Goal: Task Accomplishment & Management: Use online tool/utility

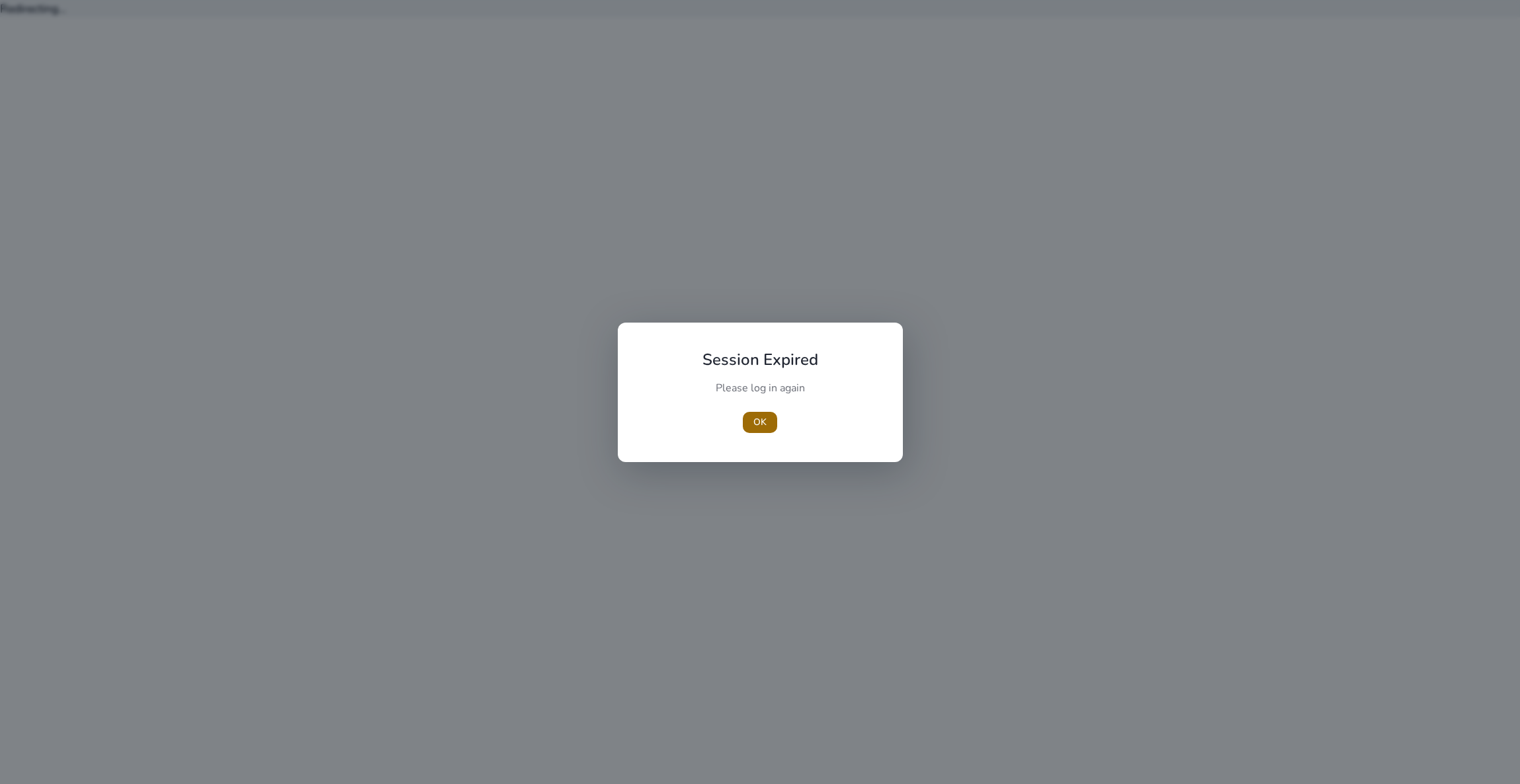
click at [761, 419] on span "OK" at bounding box center [760, 421] width 13 height 14
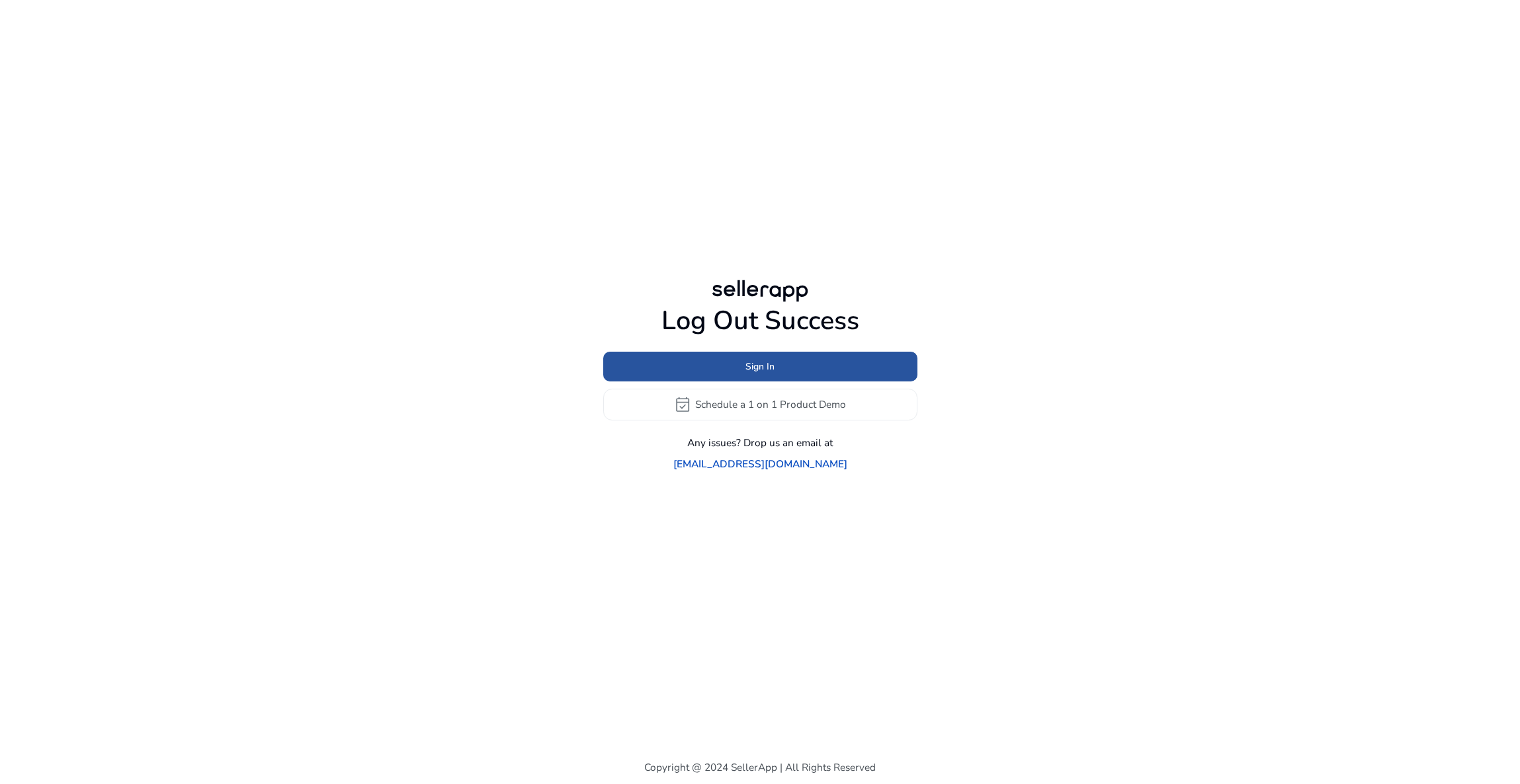
click at [775, 376] on span at bounding box center [760, 366] width 314 height 32
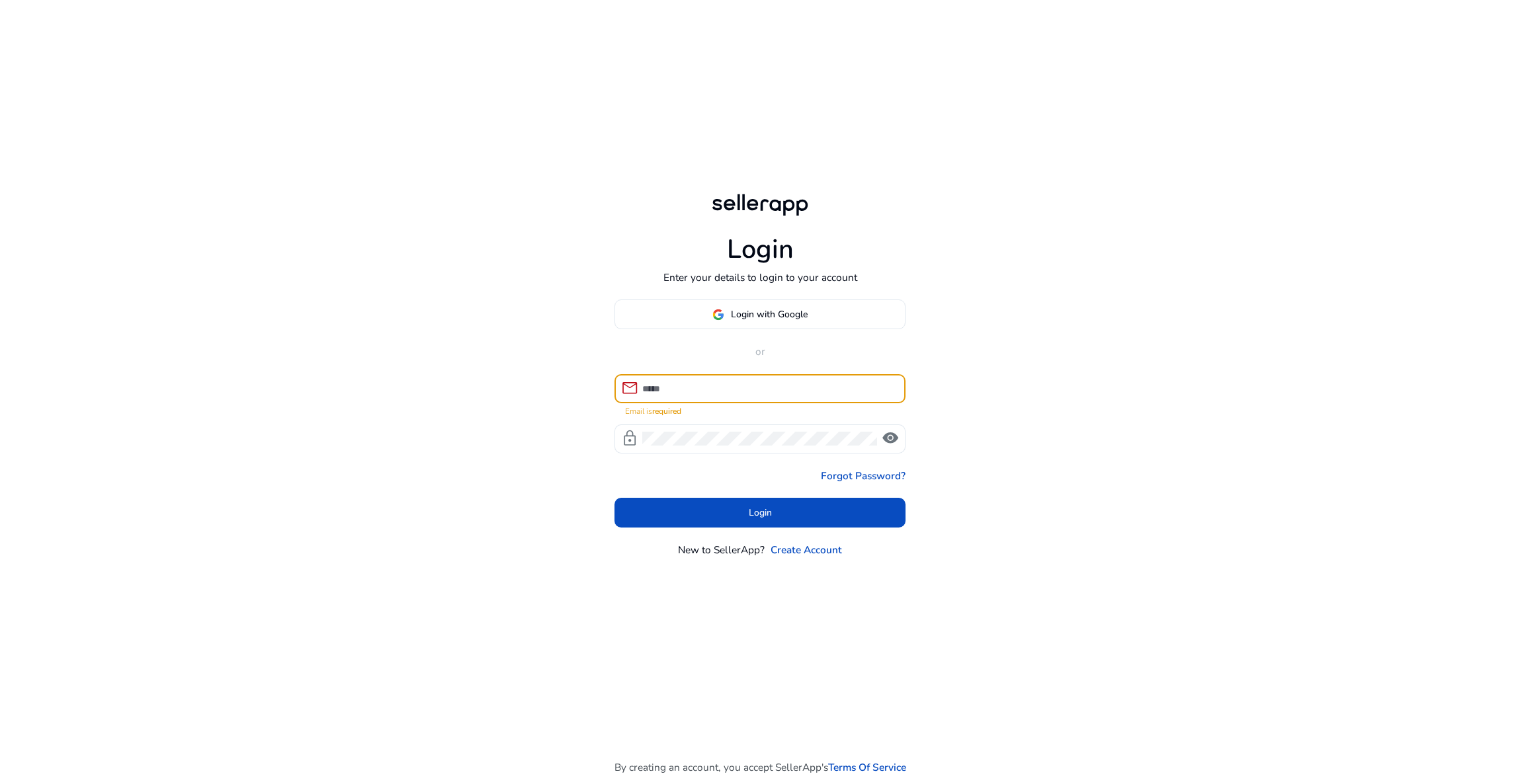
type input "**********"
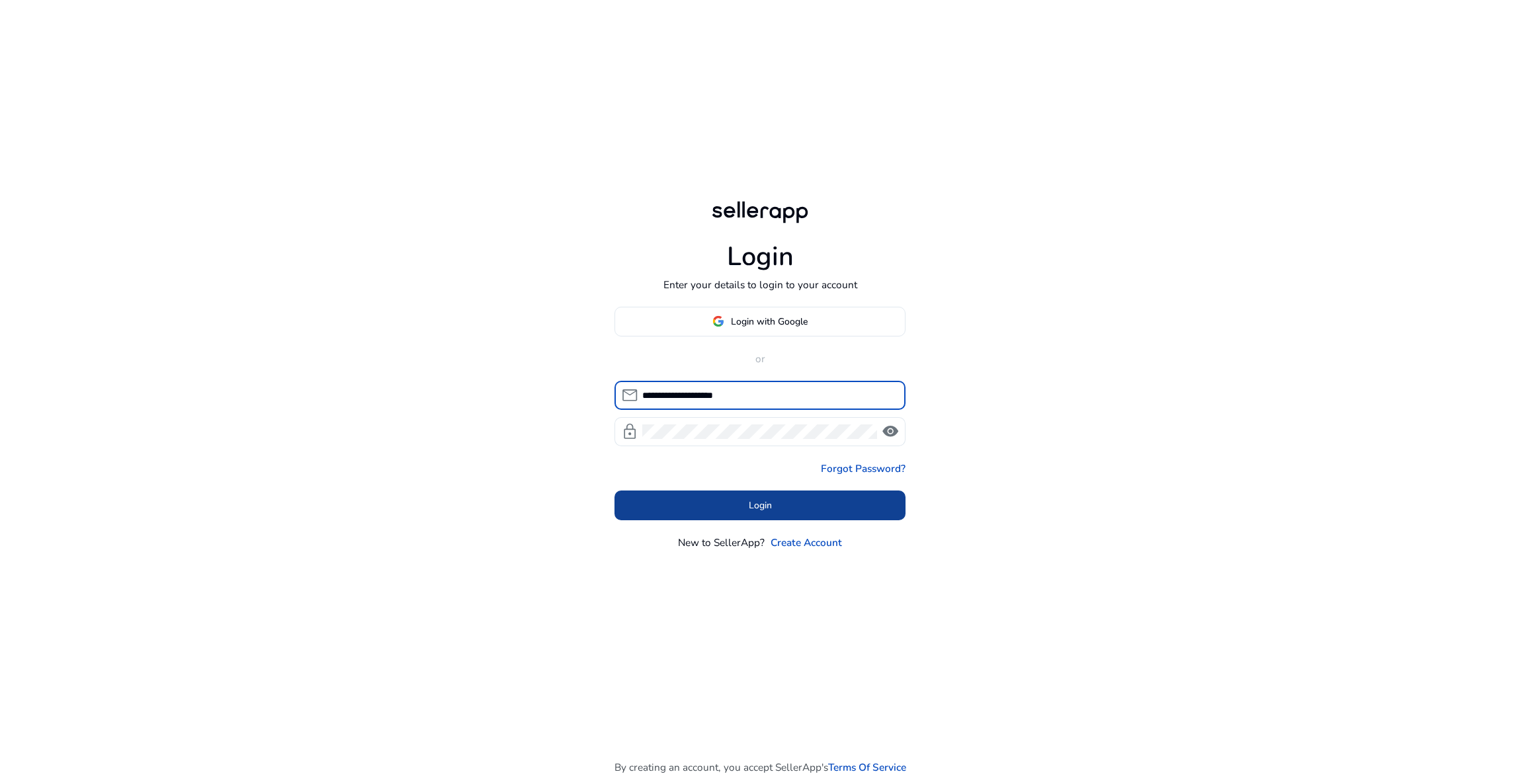
click at [755, 503] on span "Login" at bounding box center [760, 505] width 23 height 14
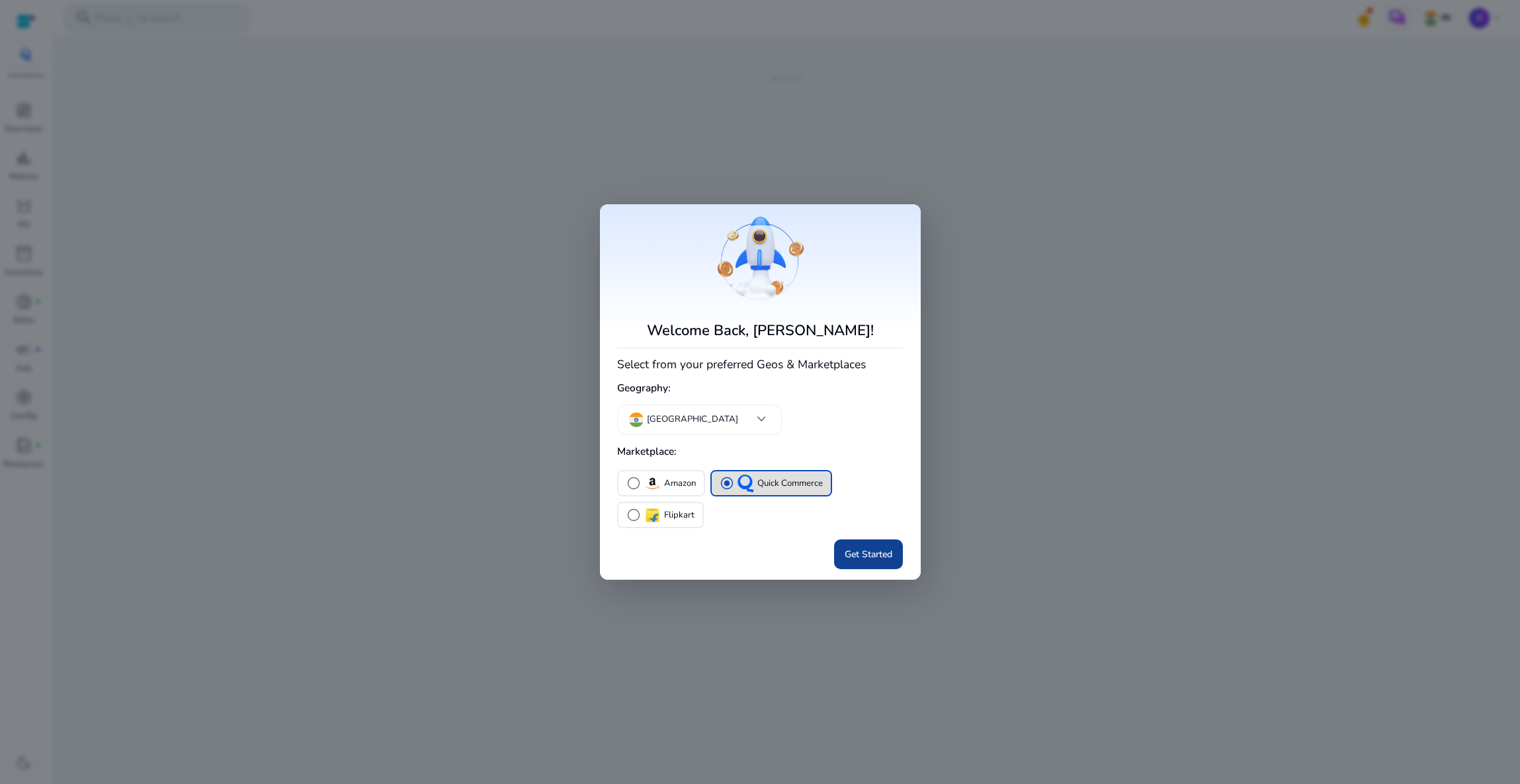
click at [863, 553] on span "Get Started" at bounding box center [868, 554] width 48 height 14
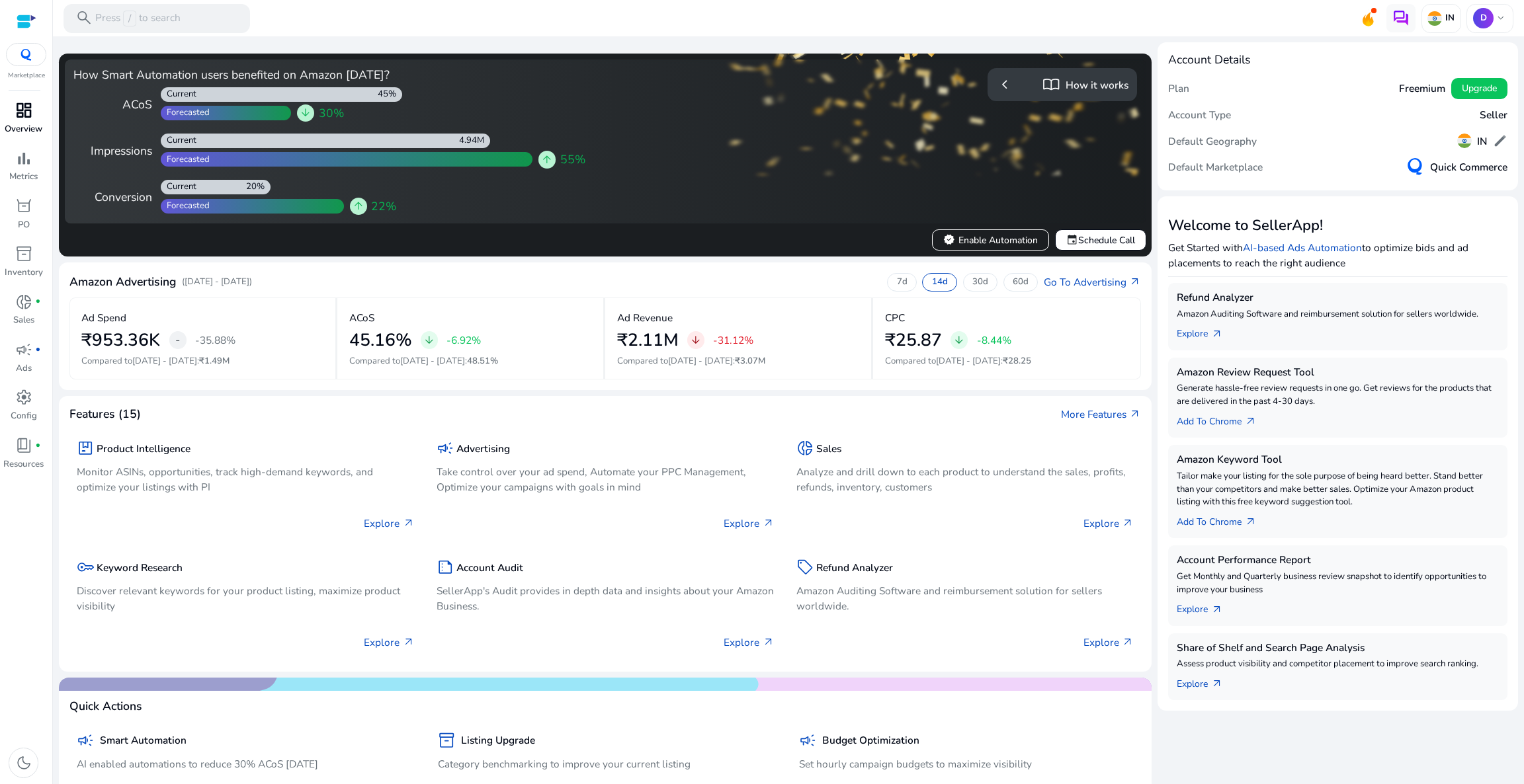
click at [25, 112] on span "dashboard" at bounding box center [24, 110] width 17 height 17
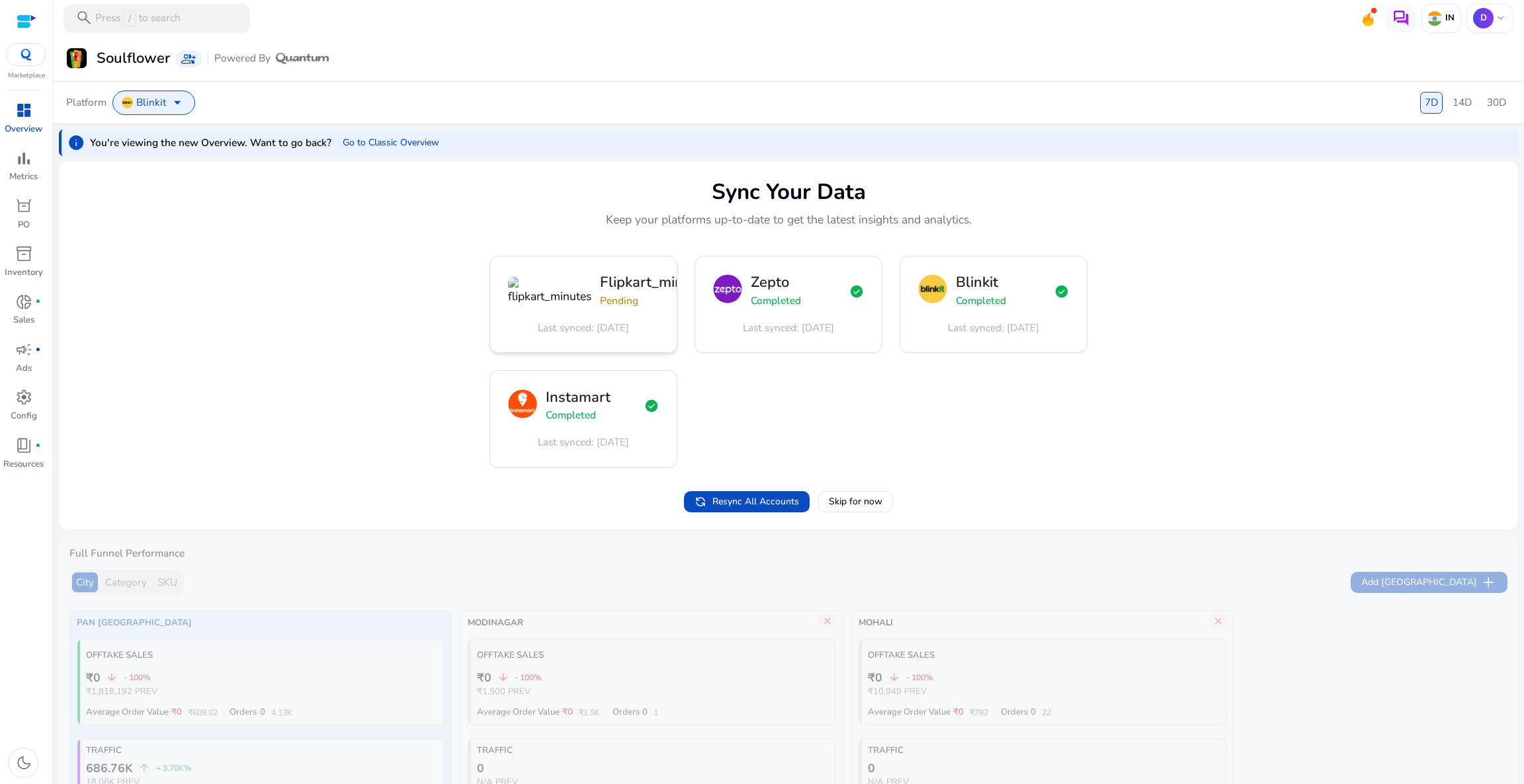
click at [622, 291] on h3 "Flipkart_minutes" at bounding box center [656, 281] width 112 height 17
click at [766, 402] on div "Flipkart_minutes Pending pending Last synced: Oct 10, 2025 Zepto Completed chec…" at bounding box center [788, 362] width 598 height 212
click at [614, 291] on h3 "Flipkart_minutes" at bounding box center [656, 281] width 112 height 17
click at [28, 162] on span "bar_chart" at bounding box center [24, 159] width 17 height 17
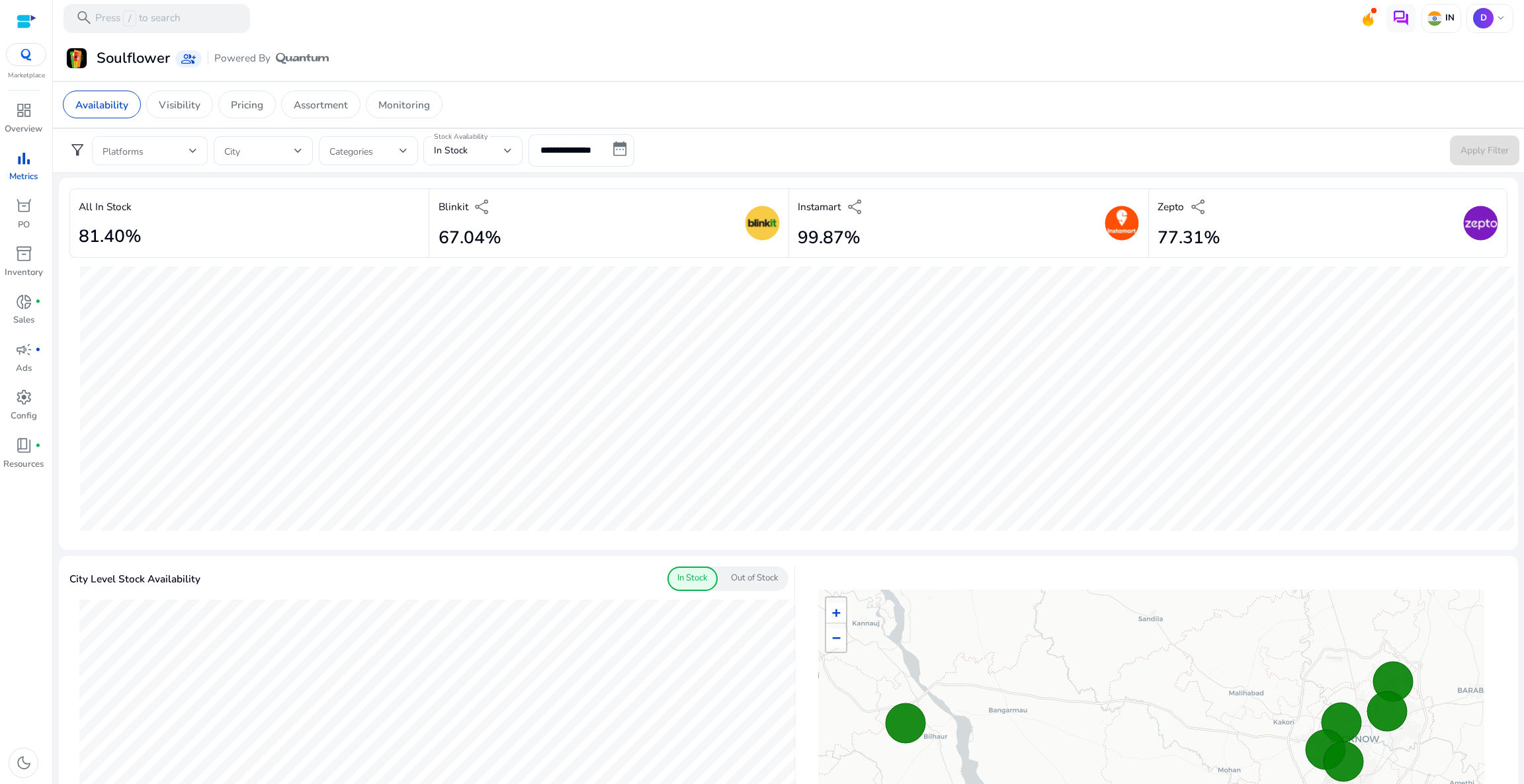
click at [143, 149] on span at bounding box center [146, 150] width 86 height 15
click at [727, 106] on div at bounding box center [762, 392] width 1524 height 784
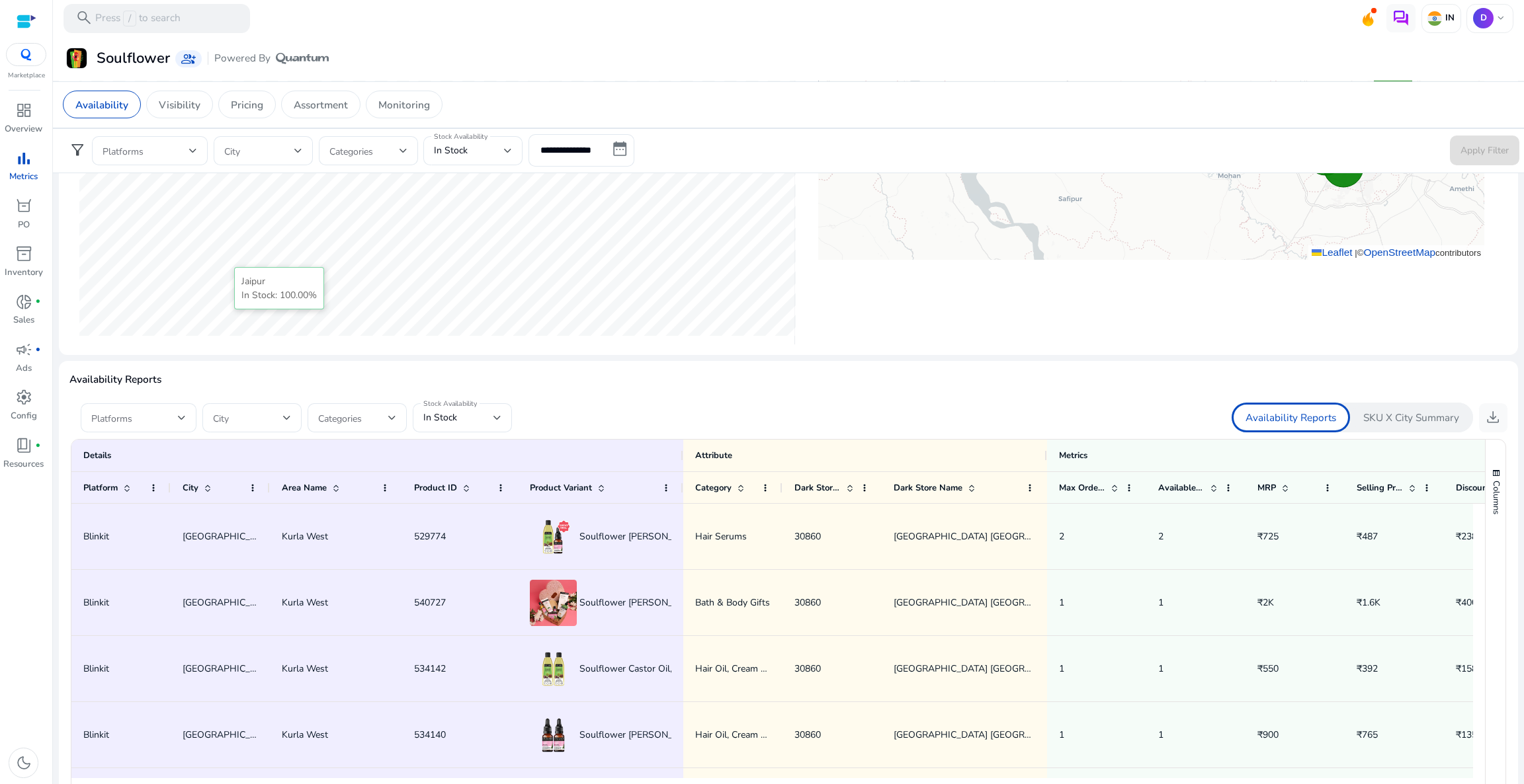
scroll to position [651, 0]
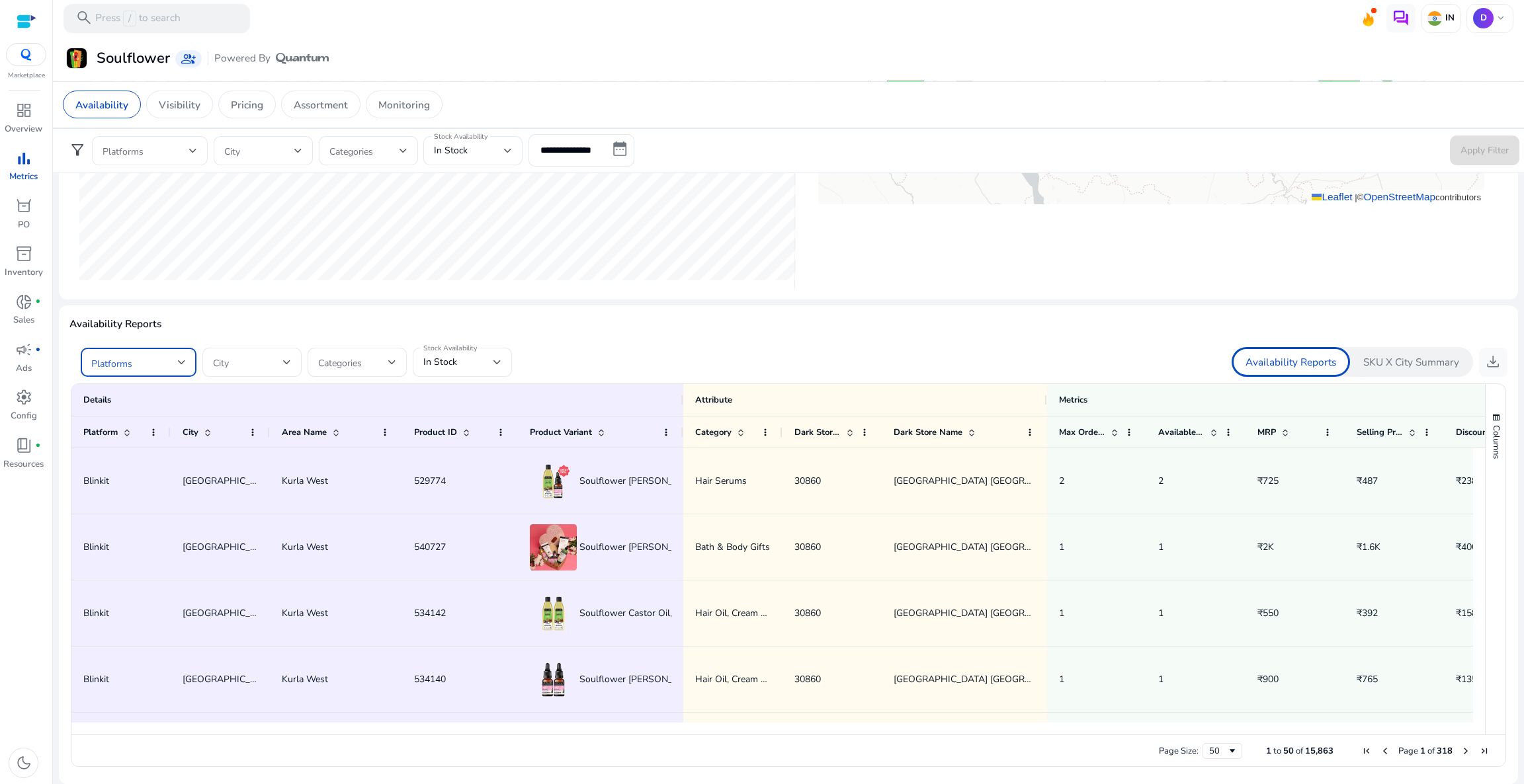
click at [125, 363] on span at bounding box center [134, 362] width 86 height 15
click at [161, 394] on span "Zepto" at bounding box center [150, 398] width 72 height 15
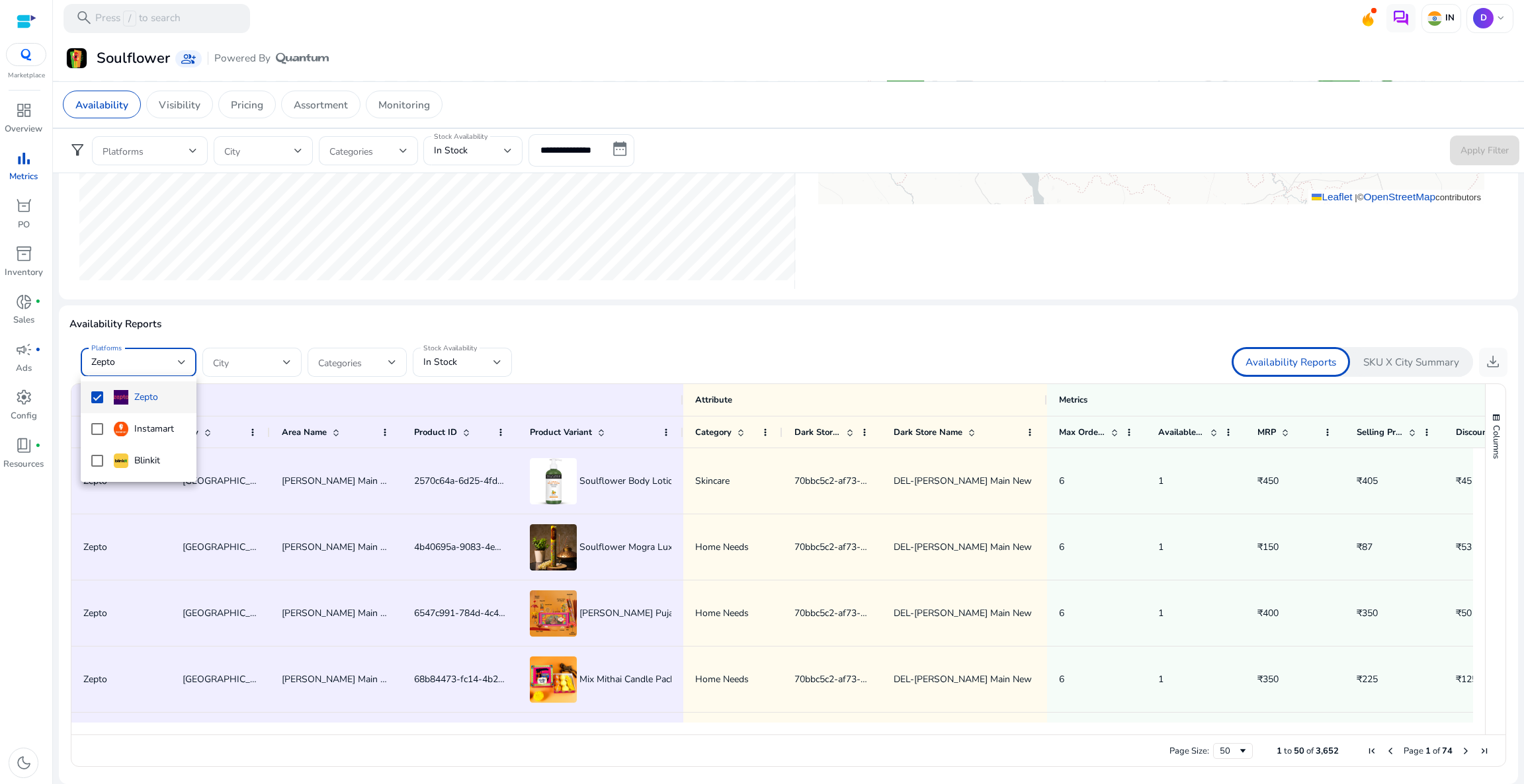
click at [608, 362] on div at bounding box center [762, 392] width 1524 height 784
click at [205, 434] on span at bounding box center [207, 432] width 11 height 11
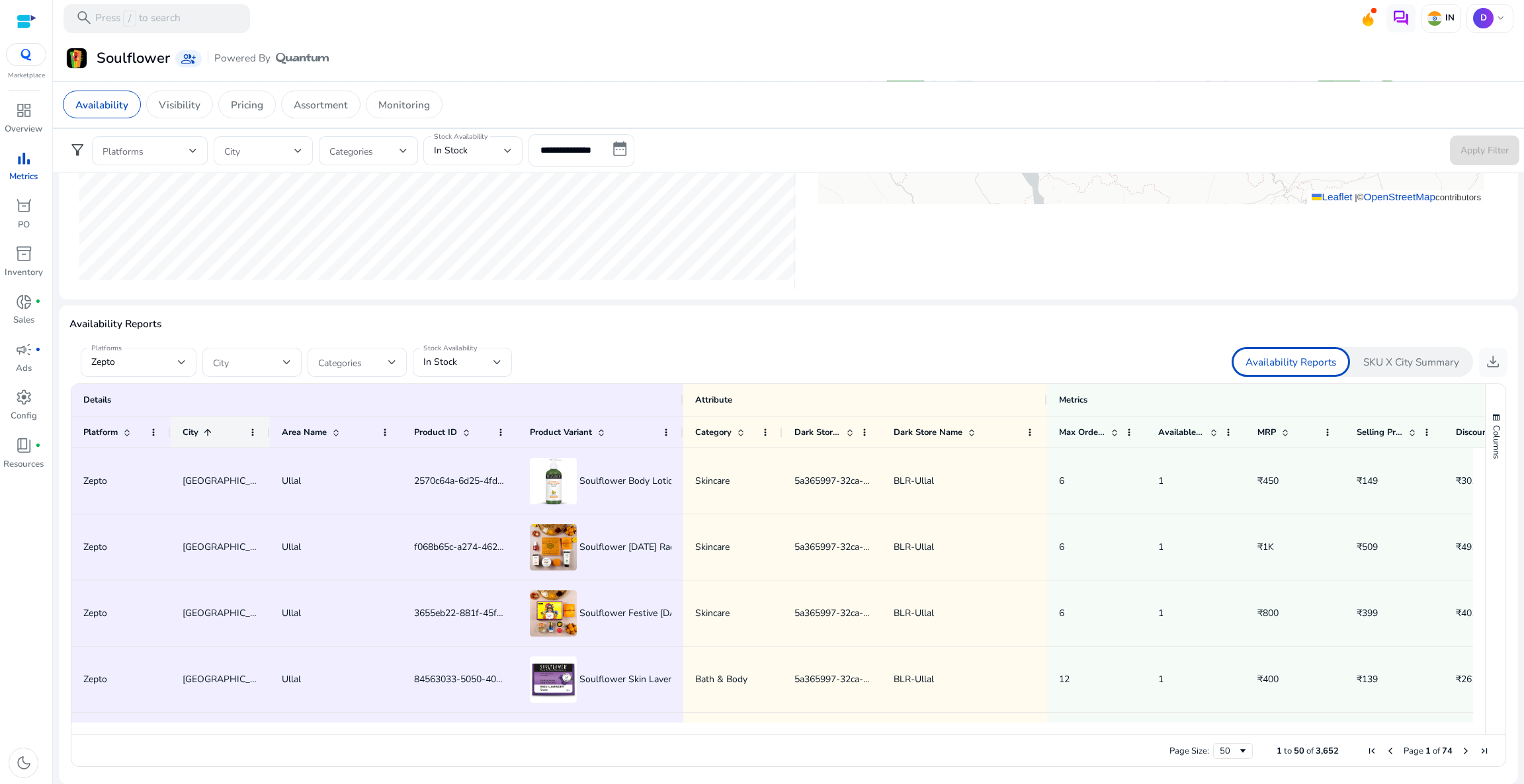
click at [209, 434] on span at bounding box center [207, 432] width 11 height 11
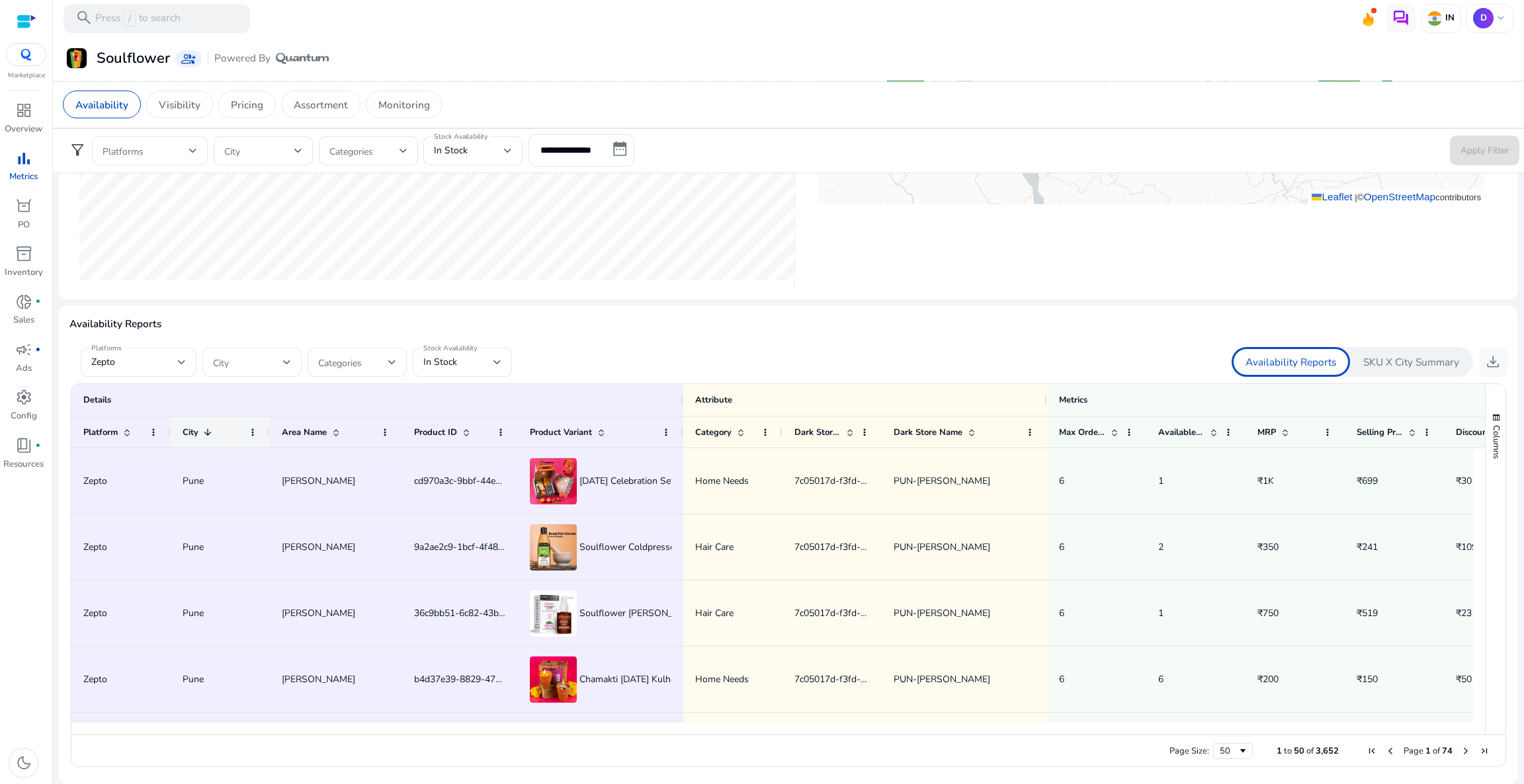
click at [209, 434] on span at bounding box center [207, 432] width 11 height 11
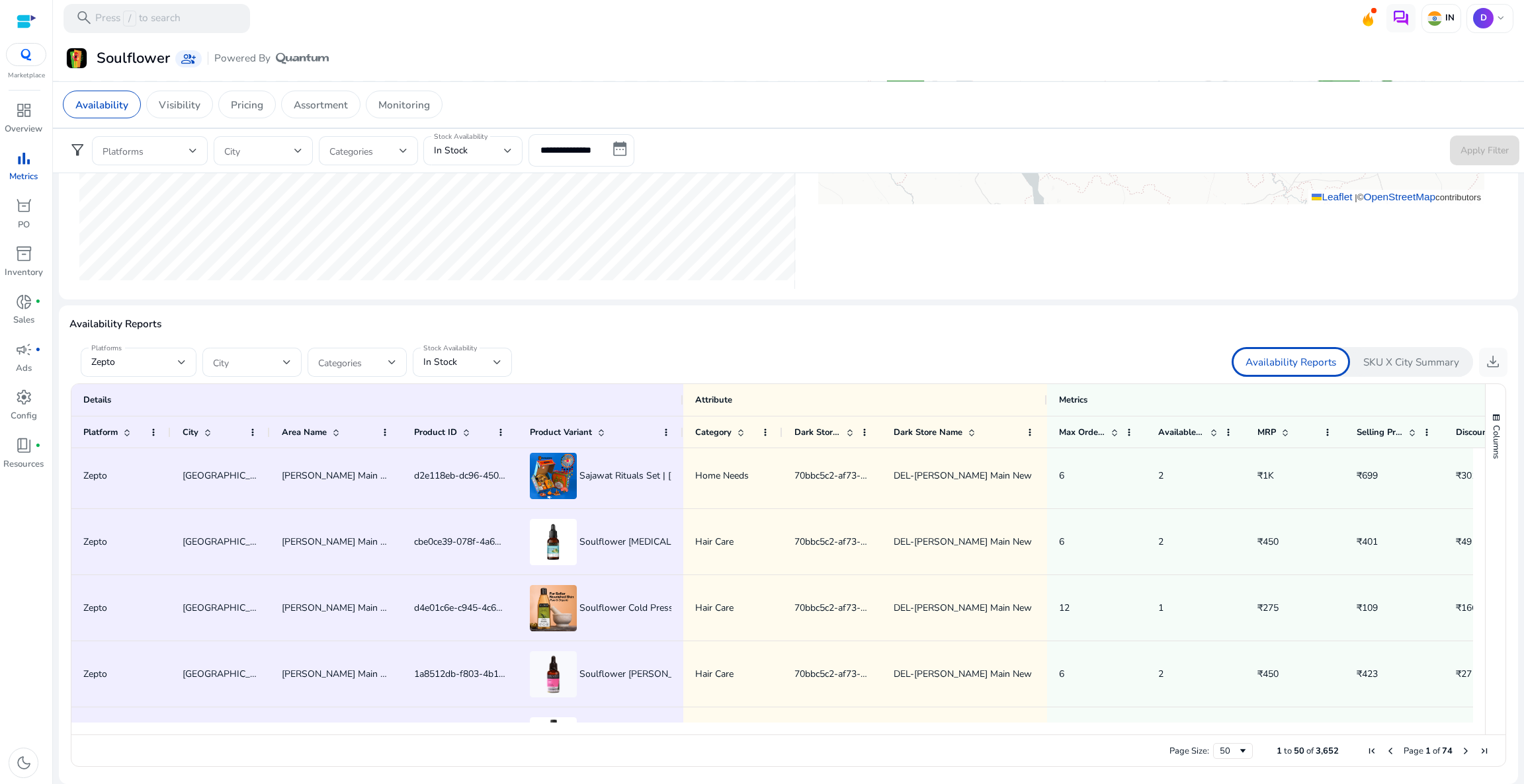
scroll to position [0, 0]
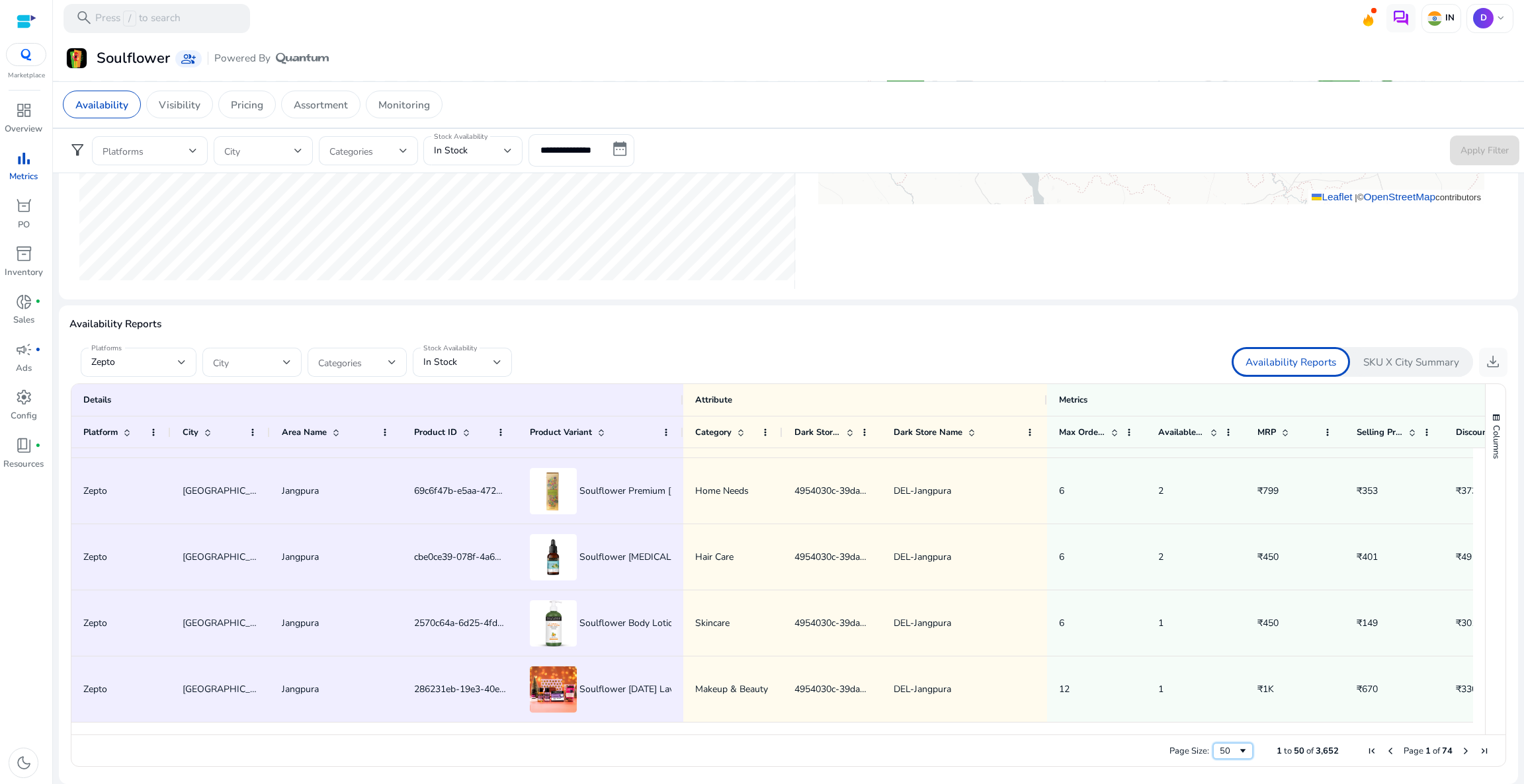
click at [1229, 748] on div "50" at bounding box center [1229, 751] width 18 height 12
click at [1461, 752] on span "Next Page" at bounding box center [1465, 751] width 11 height 11
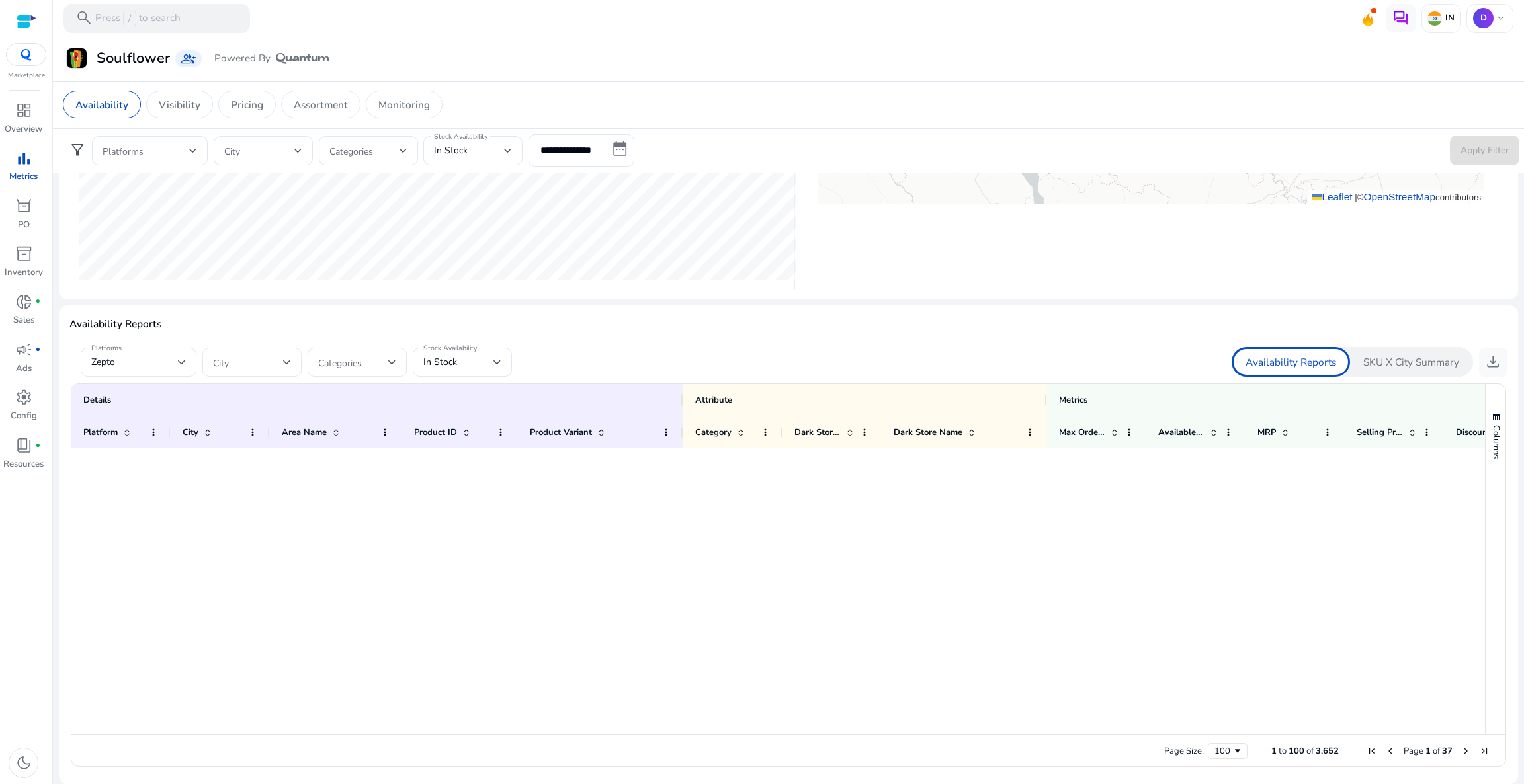
click at [1461, 752] on span "Next Page" at bounding box center [1465, 751] width 11 height 11
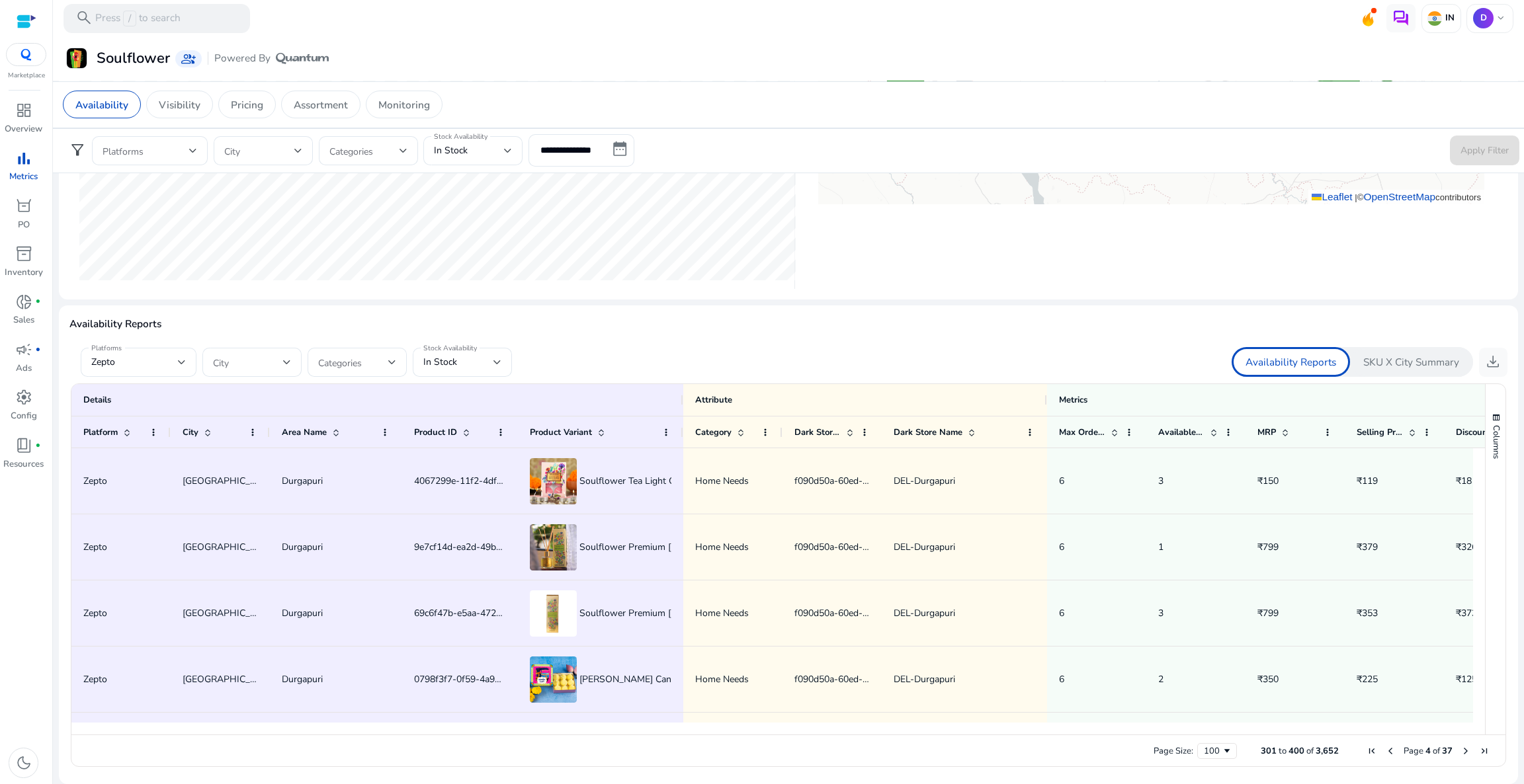
click at [1461, 752] on span "Next Page" at bounding box center [1465, 751] width 11 height 11
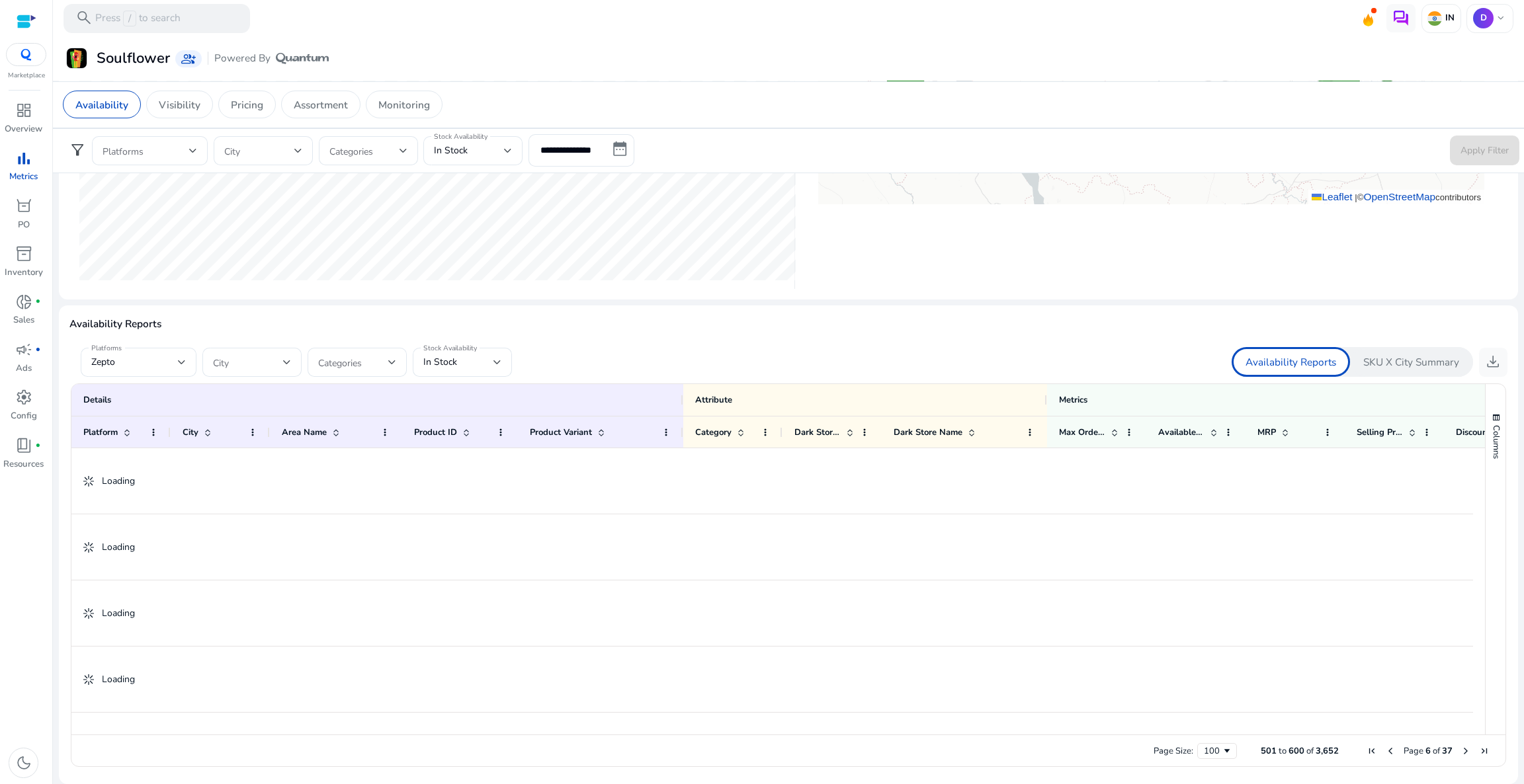
click at [1461, 752] on span "Next Page" at bounding box center [1465, 751] width 11 height 11
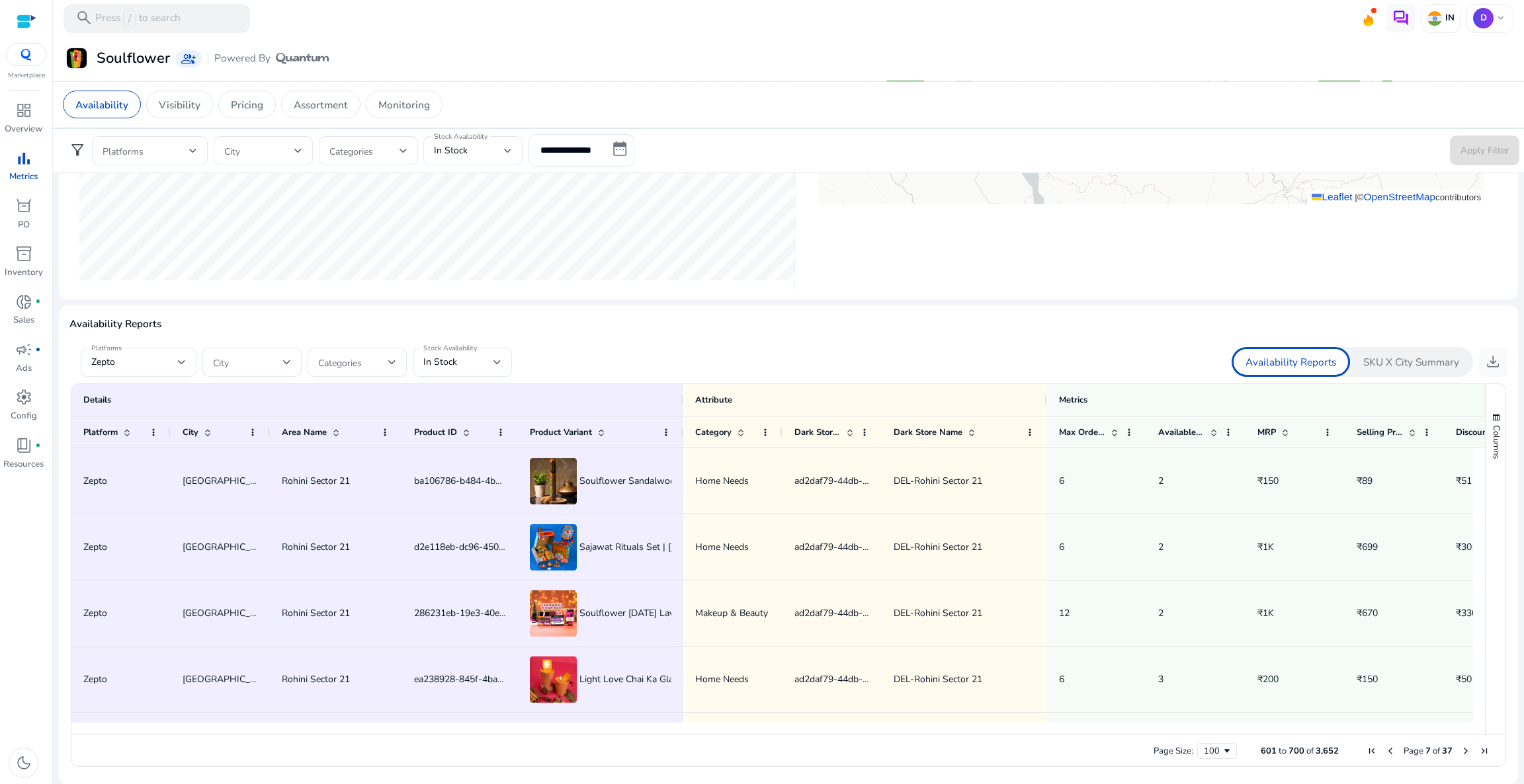
click at [1461, 752] on span "Next Page" at bounding box center [1465, 751] width 11 height 11
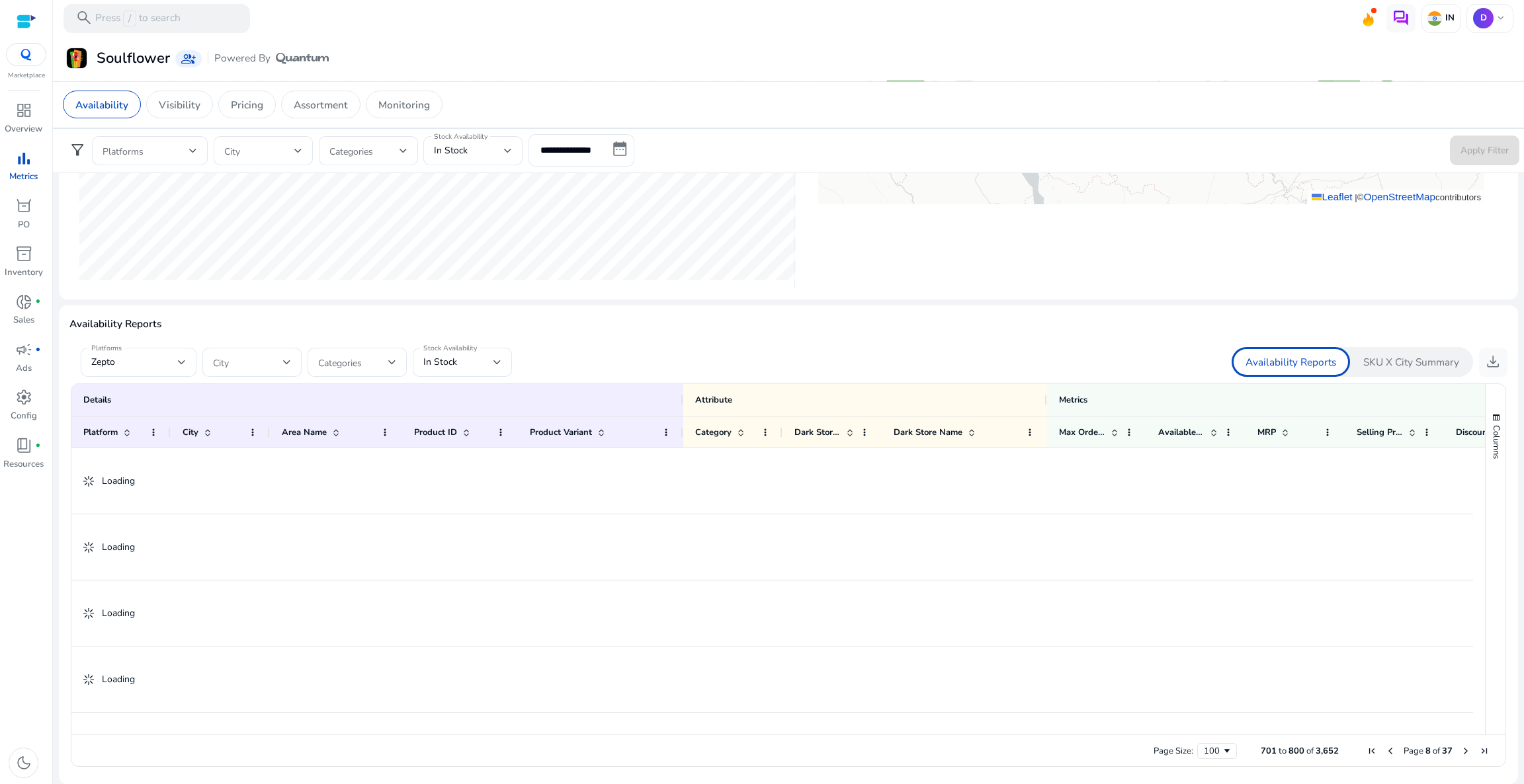
click at [1461, 752] on span "Next Page" at bounding box center [1465, 751] width 11 height 11
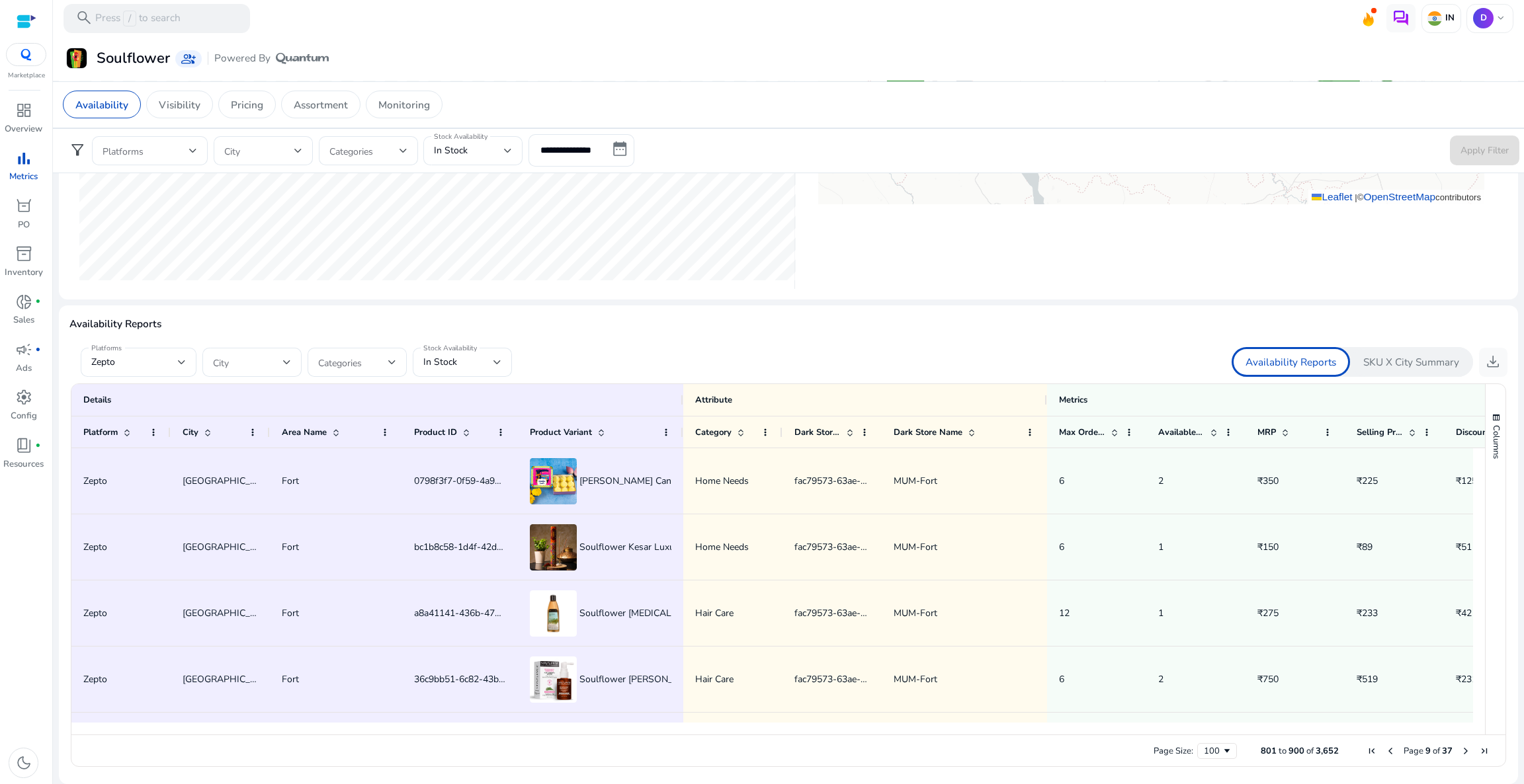
click at [1461, 752] on span "Next Page" at bounding box center [1465, 751] width 11 height 11
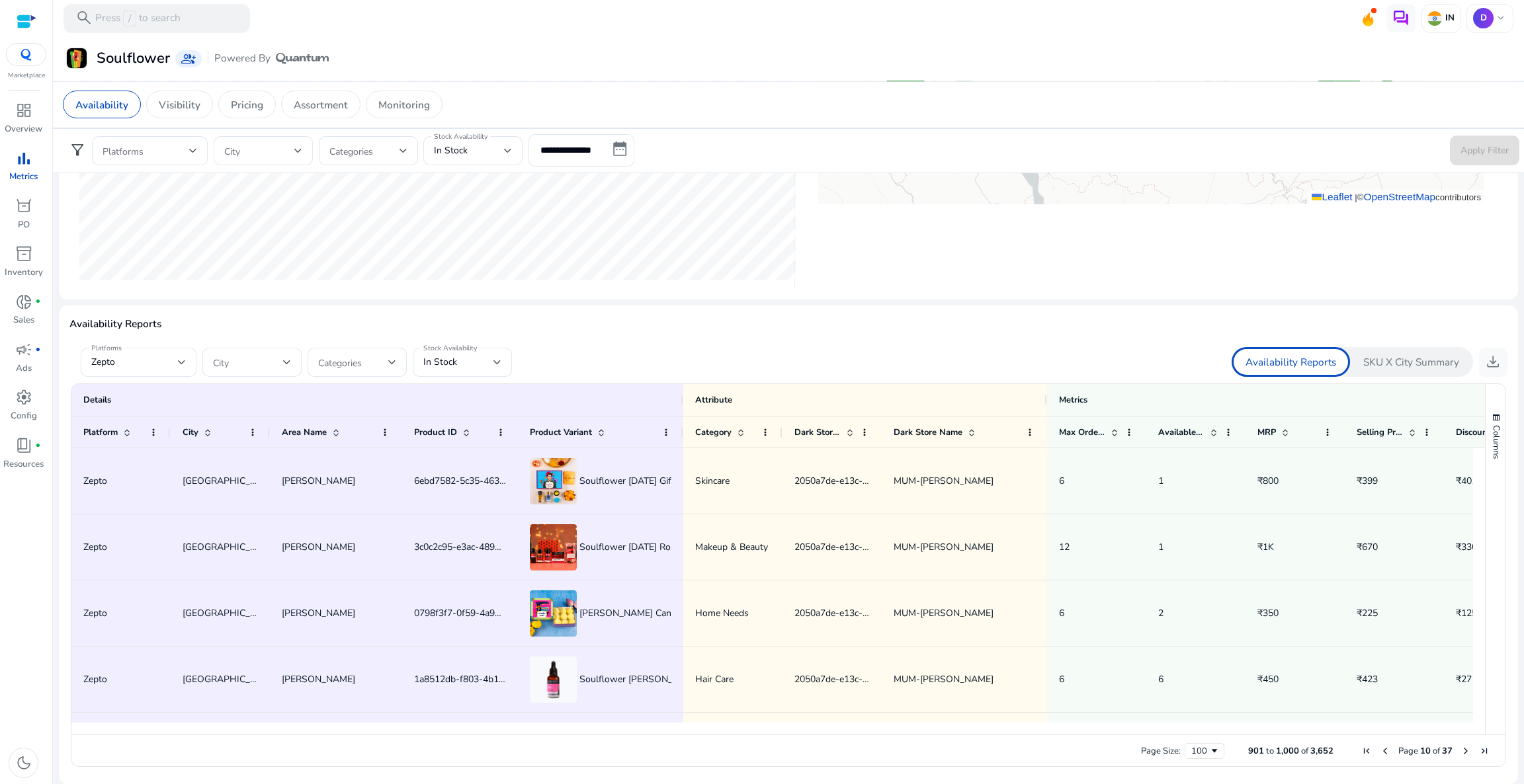
click at [1461, 752] on span "Next Page" at bounding box center [1465, 751] width 11 height 11
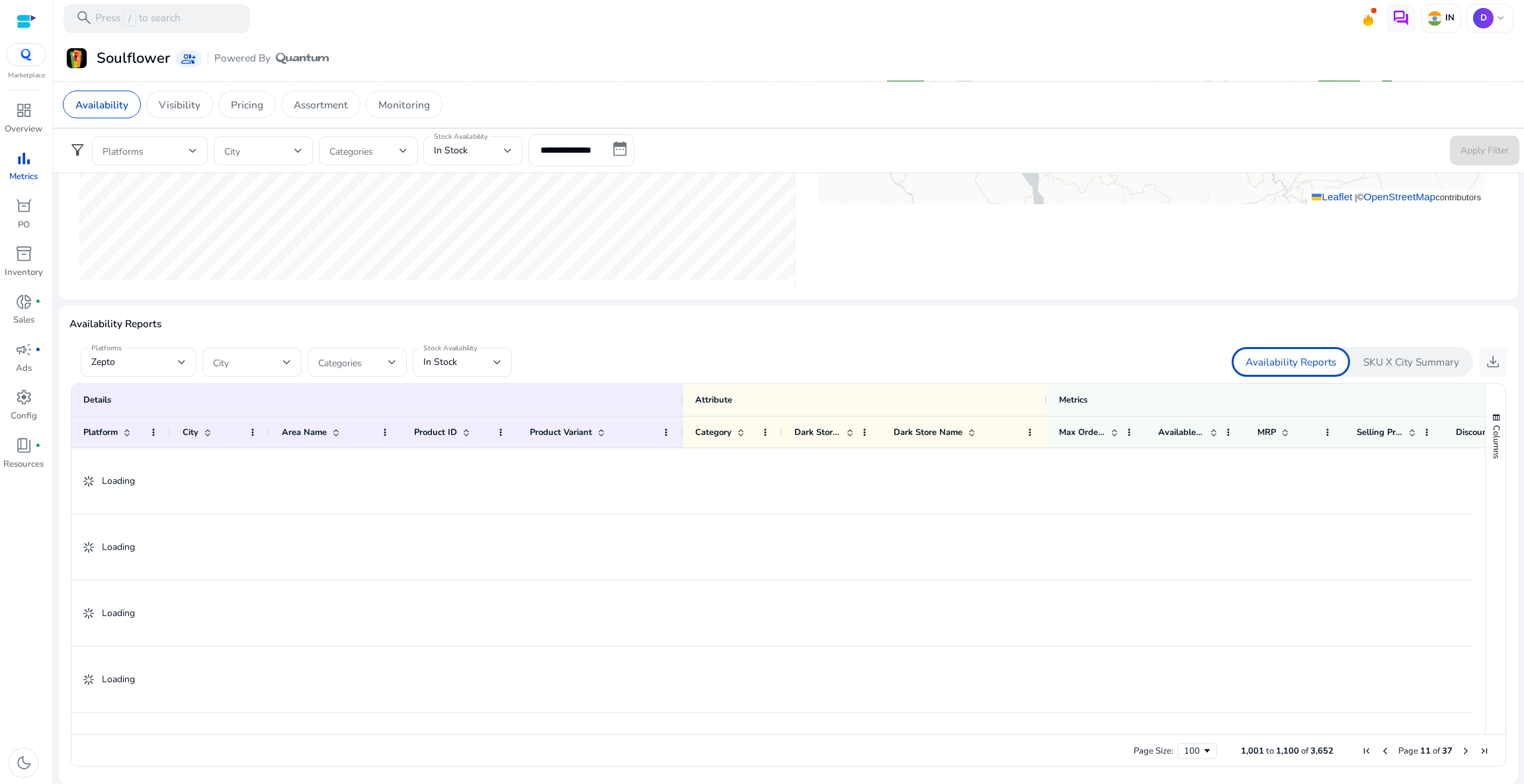
click at [1461, 752] on span "Next Page" at bounding box center [1465, 751] width 11 height 11
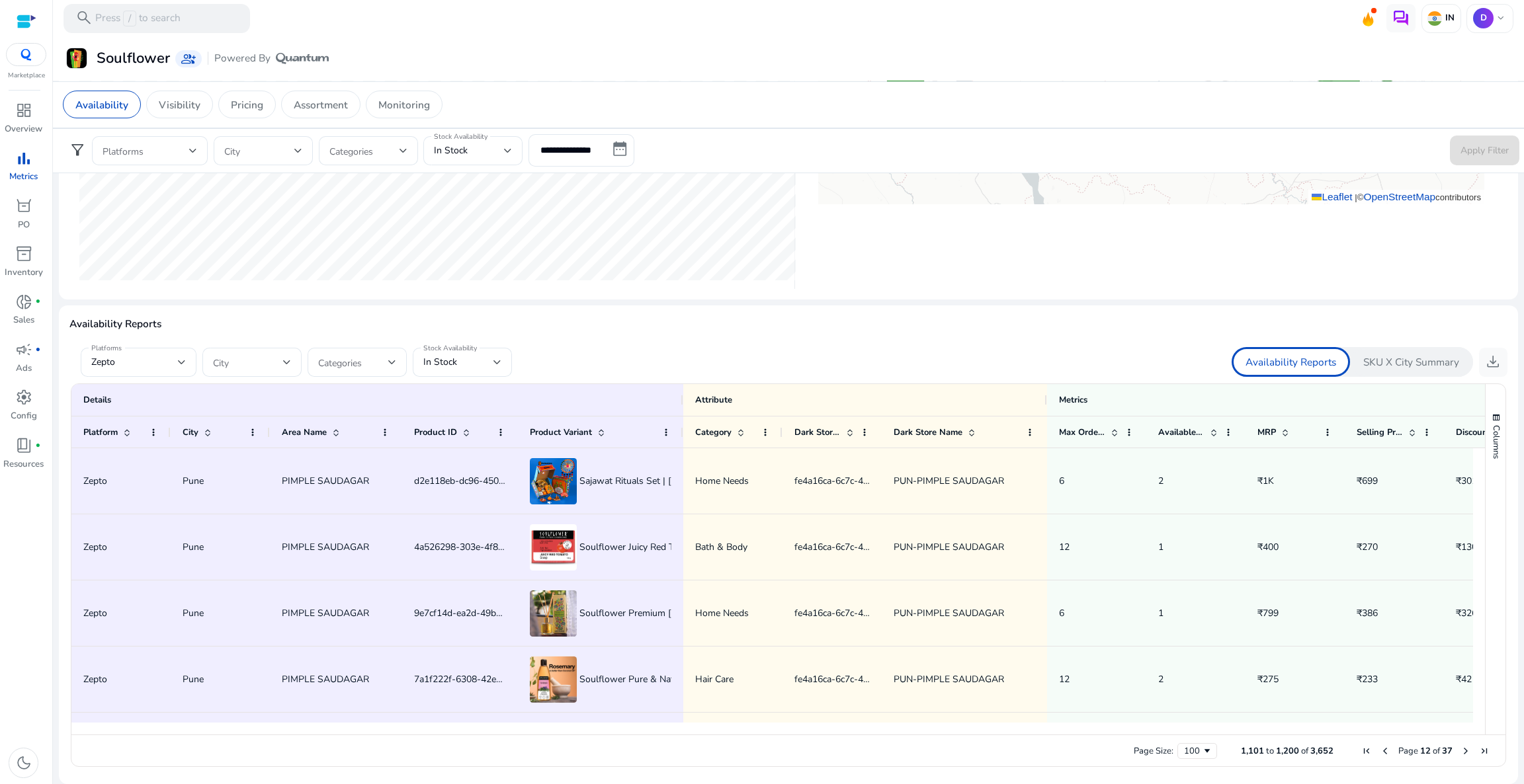
click at [1478, 747] on span "Last Page" at bounding box center [1483, 751] width 11 height 11
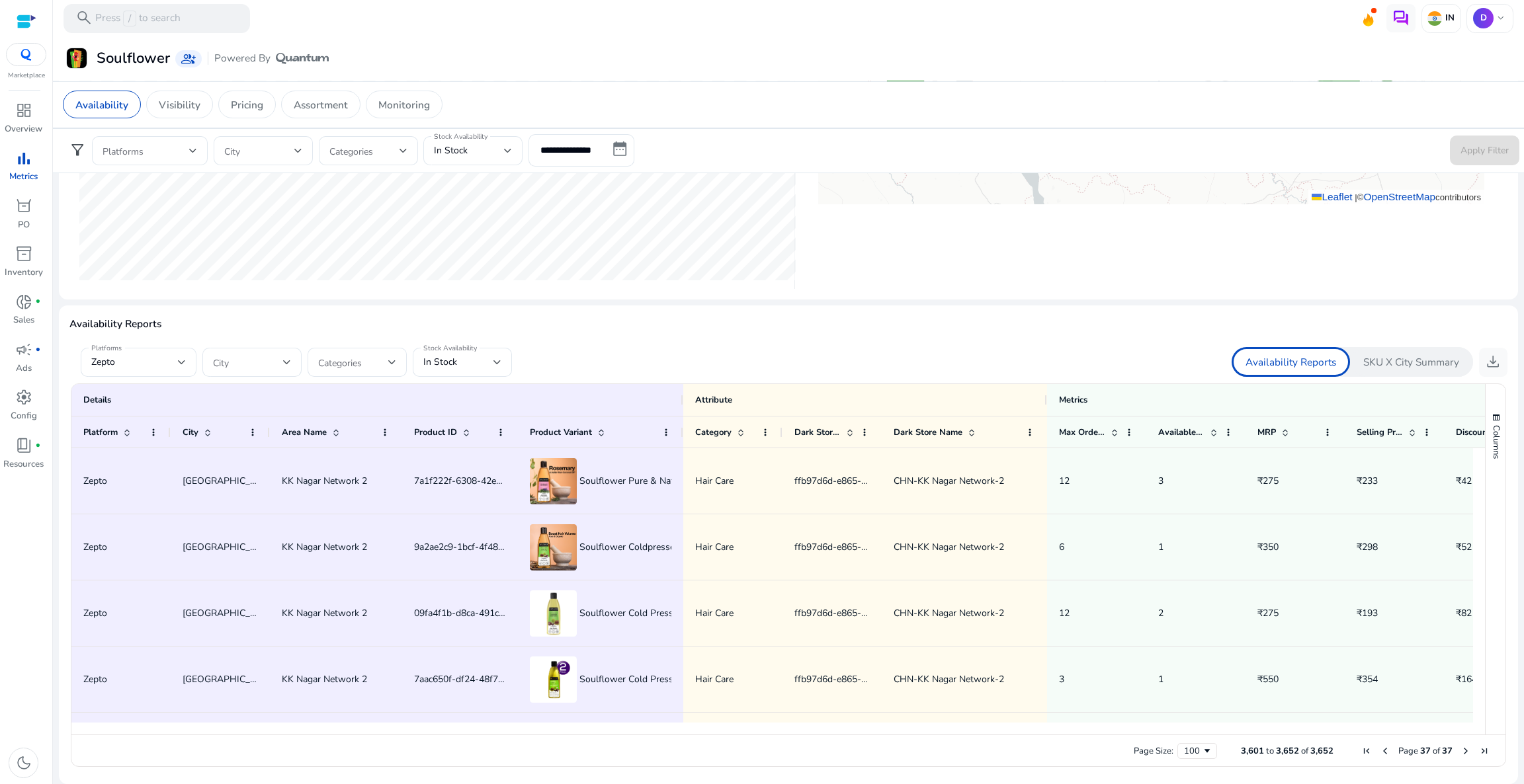
click at [1478, 747] on span "Last Page" at bounding box center [1483, 751] width 11 height 11
click at [1489, 359] on span "download" at bounding box center [1492, 361] width 17 height 17
